Goal: Task Accomplishment & Management: Use online tool/utility

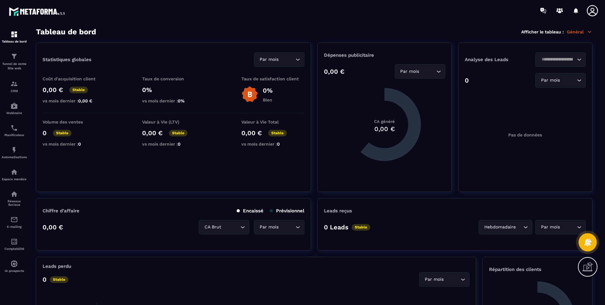
click at [19, 174] on div "Espace membre" at bounding box center [14, 174] width 25 height 13
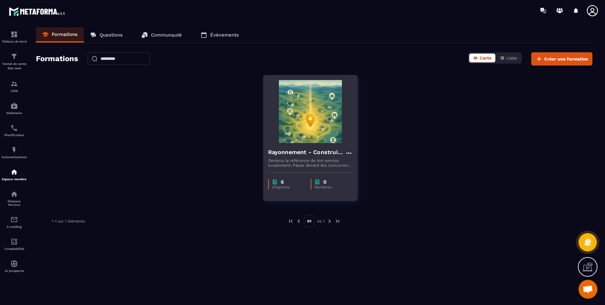
click at [315, 152] on h4 "Rayonnement - Construire ma fiche établissement Google optimisée" at bounding box center [306, 152] width 77 height 9
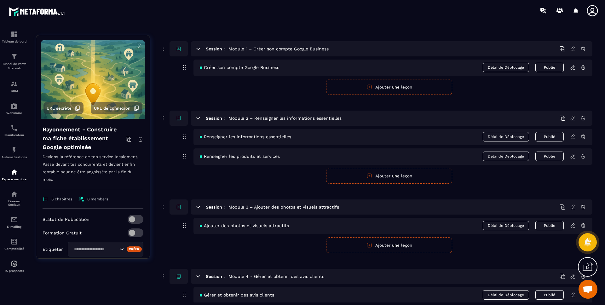
scroll to position [238, 0]
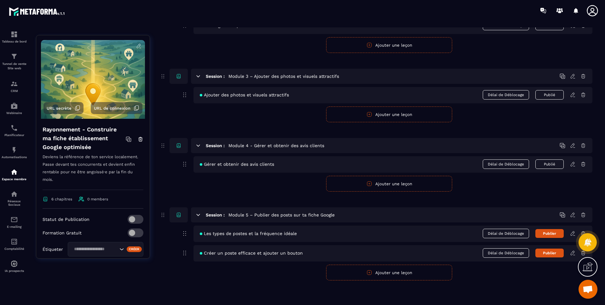
click at [550, 233] on button "Publier" at bounding box center [549, 233] width 28 height 9
click at [573, 233] on icon at bounding box center [573, 234] width 6 height 6
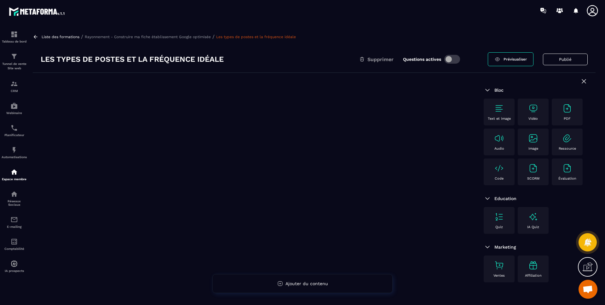
click at [532, 108] on img at bounding box center [533, 108] width 10 height 10
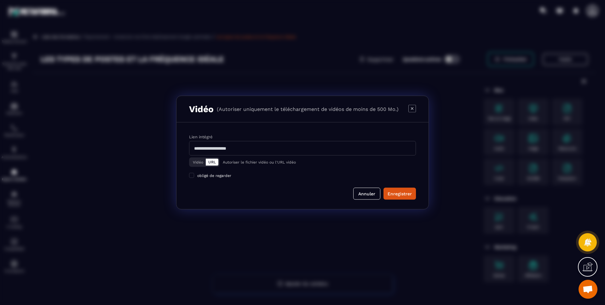
click at [271, 152] on input "Modal window" at bounding box center [302, 148] width 227 height 14
paste input "**********"
type input "**********"
click at [399, 194] on div "Enregistrer" at bounding box center [399, 194] width 24 height 6
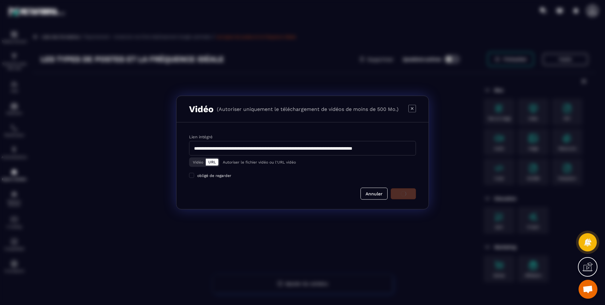
scroll to position [0, 0]
